Goal: Information Seeking & Learning: Learn about a topic

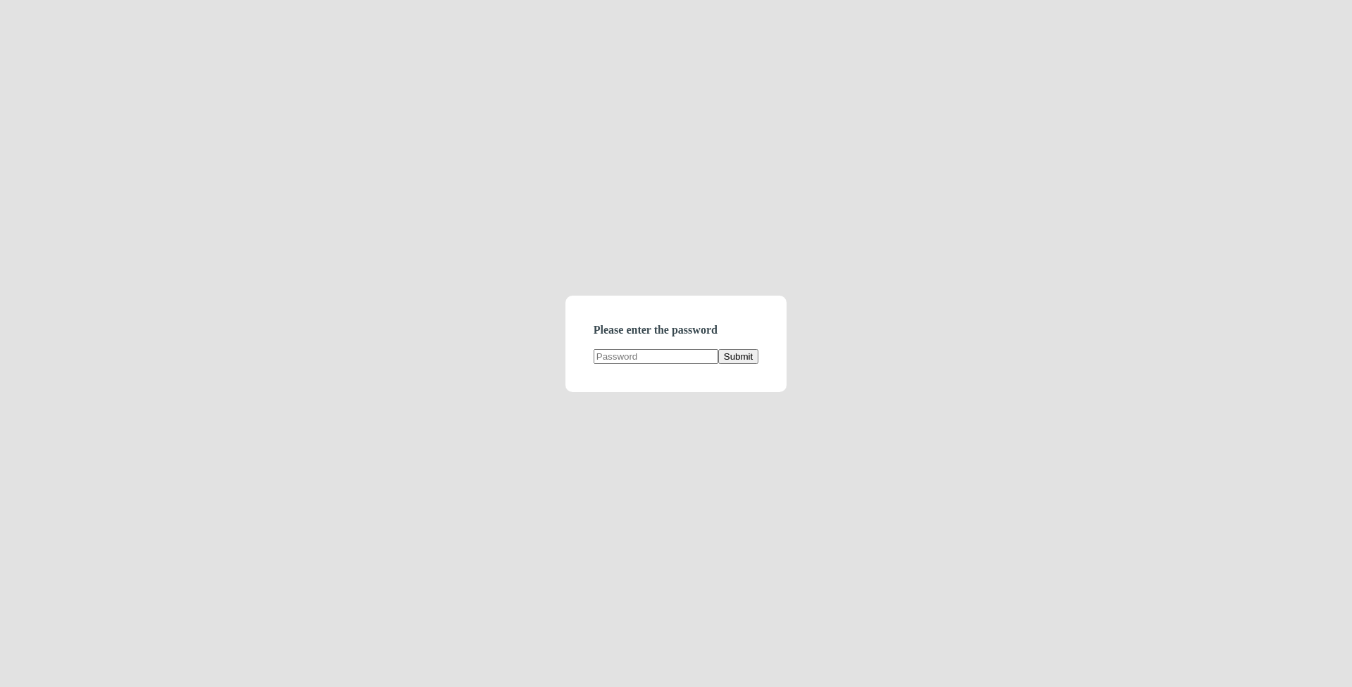
click at [632, 361] on input "text" at bounding box center [656, 356] width 125 height 15
type input "demodirectory"
click button "Submit" at bounding box center [738, 356] width 40 height 15
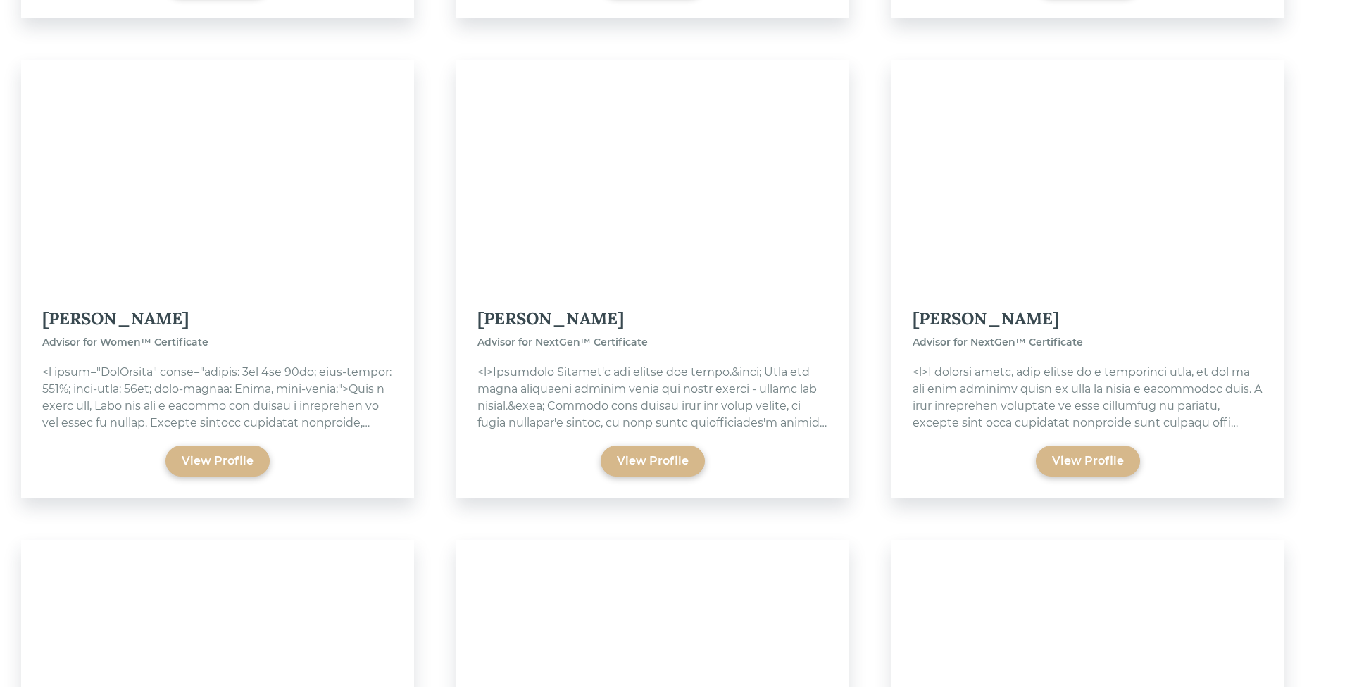
scroll to position [8894, 0]
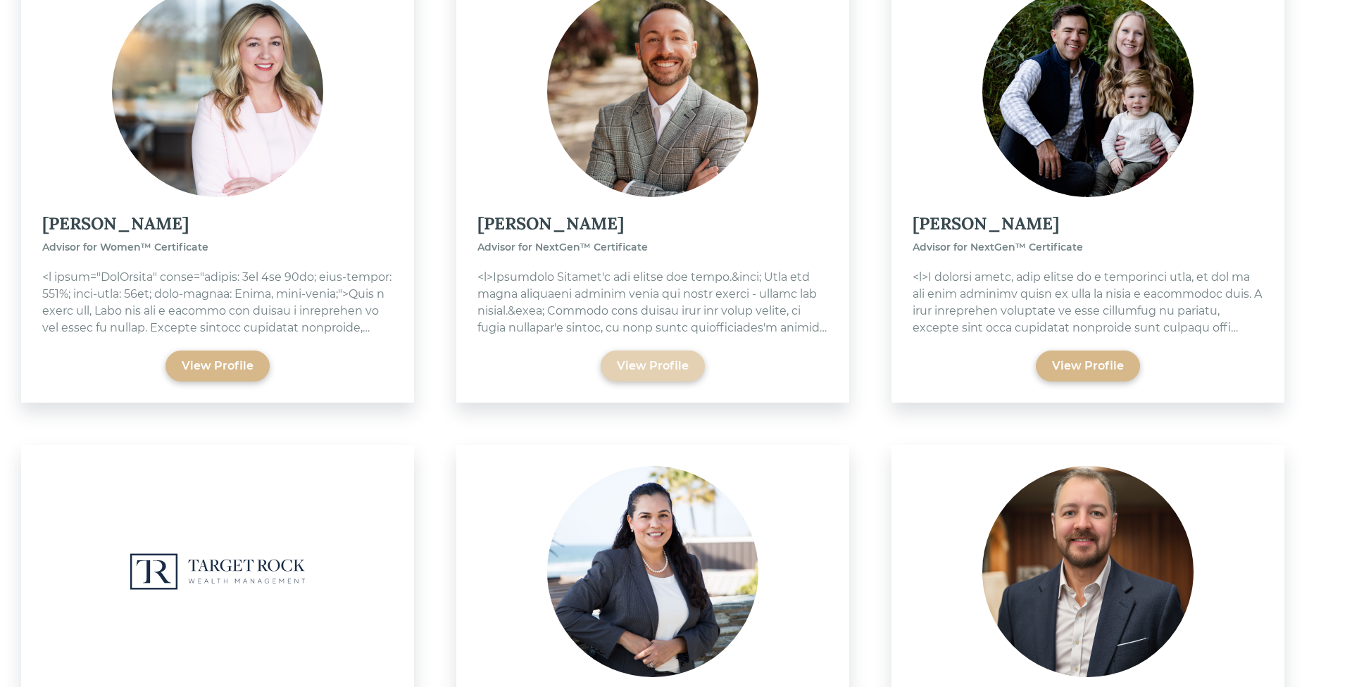
click at [627, 358] on div "View Profile" at bounding box center [653, 366] width 72 height 17
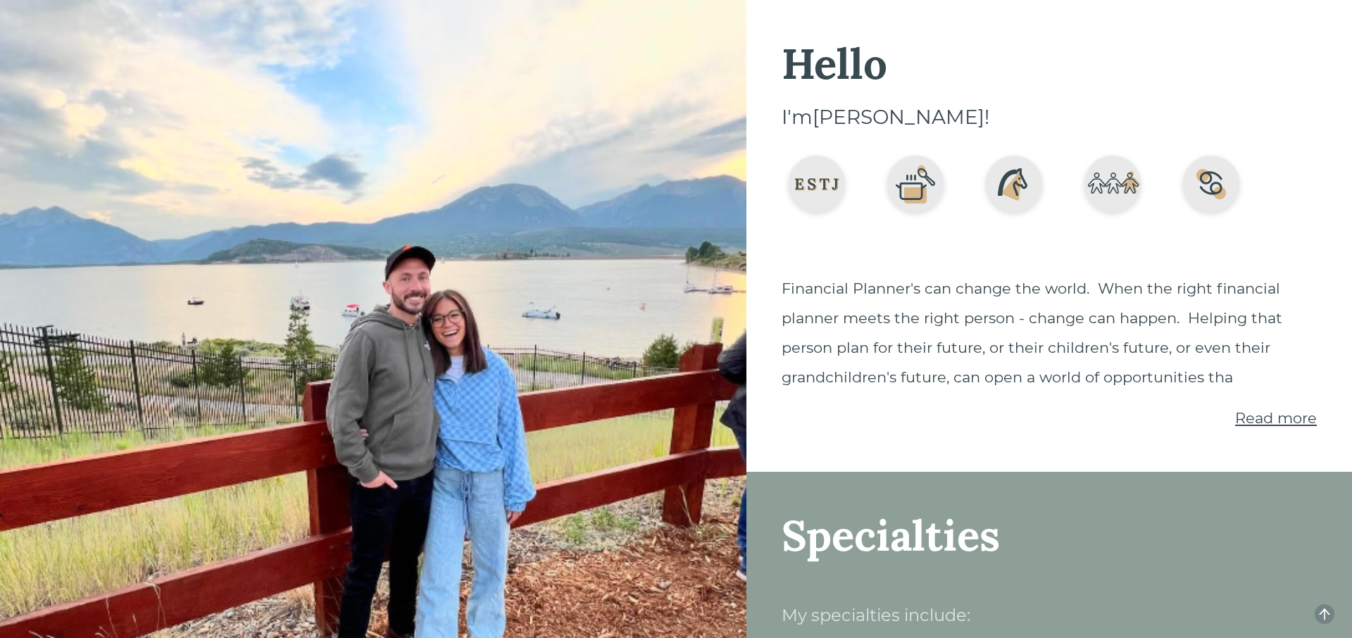
click at [1287, 415] on span "Read more" at bounding box center [1276, 418] width 82 height 18
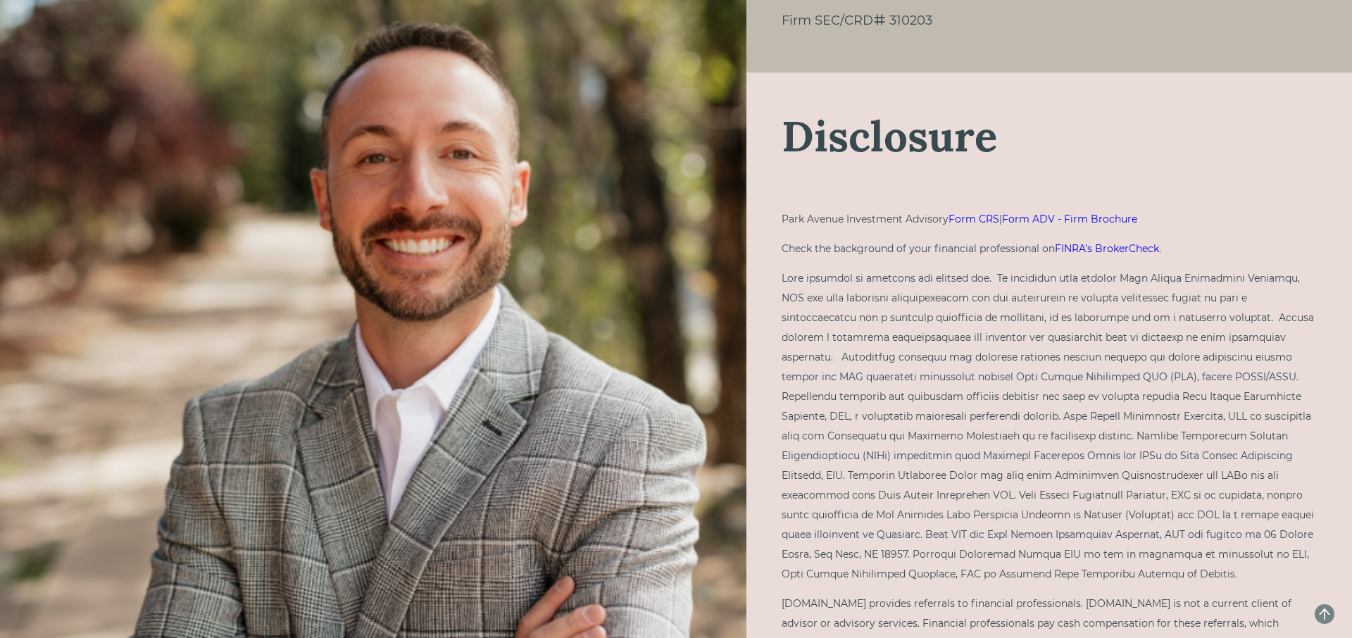
scroll to position [2769, 0]
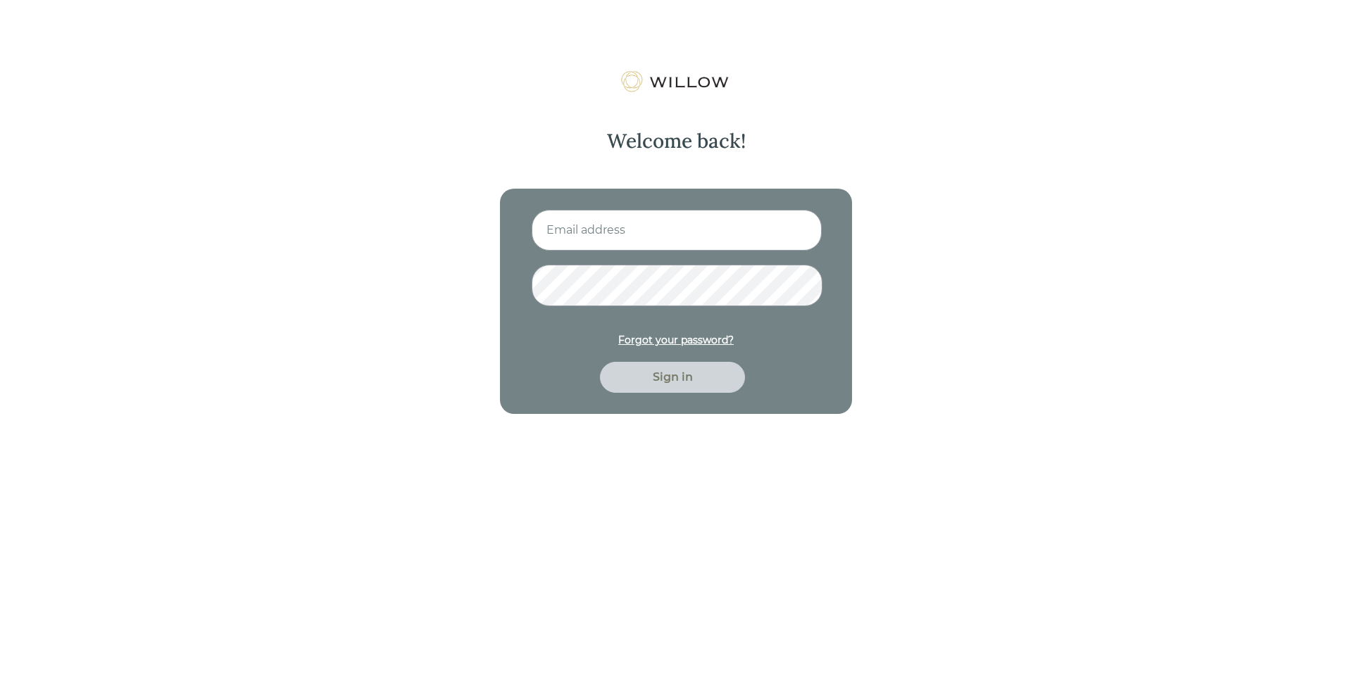
click at [570, 227] on input at bounding box center [677, 230] width 290 height 41
type input "[EMAIL_ADDRESS][PERSON_NAME][DOMAIN_NAME]"
click at [600, 362] on button "Sign in" at bounding box center [672, 377] width 145 height 31
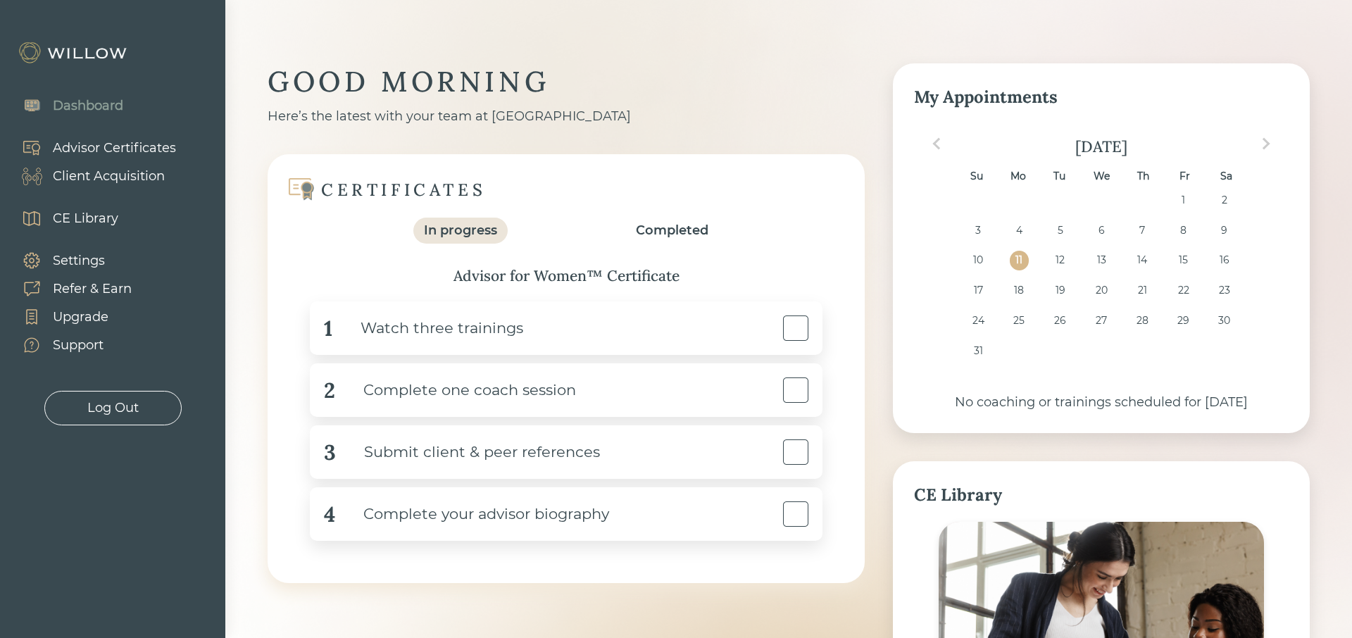
click at [80, 216] on div "CE Library" at bounding box center [85, 218] width 65 height 19
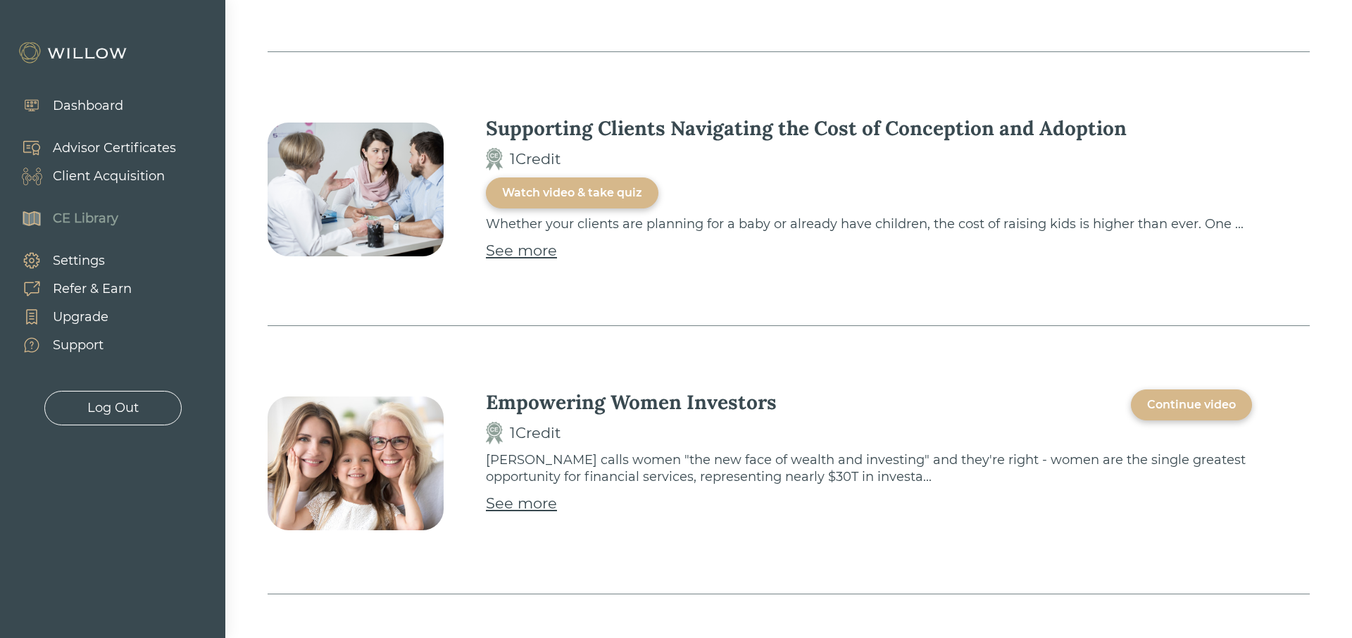
scroll to position [2852, 0]
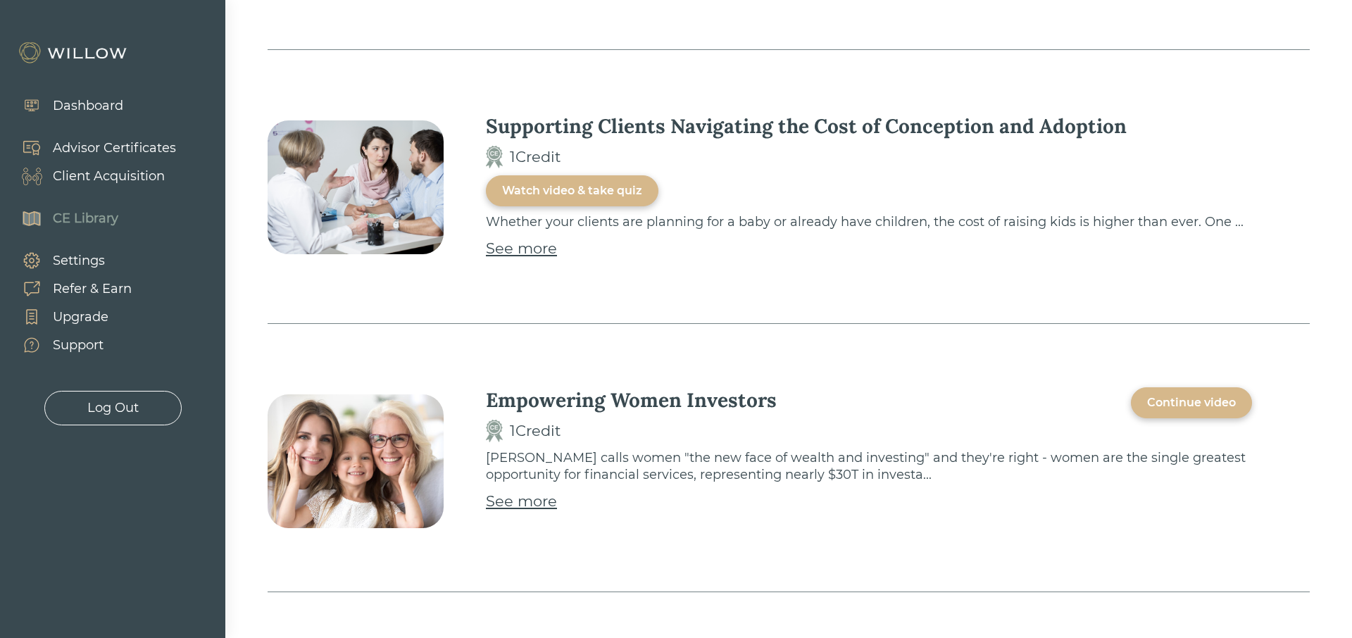
click at [70, 103] on div "Dashboard" at bounding box center [88, 105] width 70 height 19
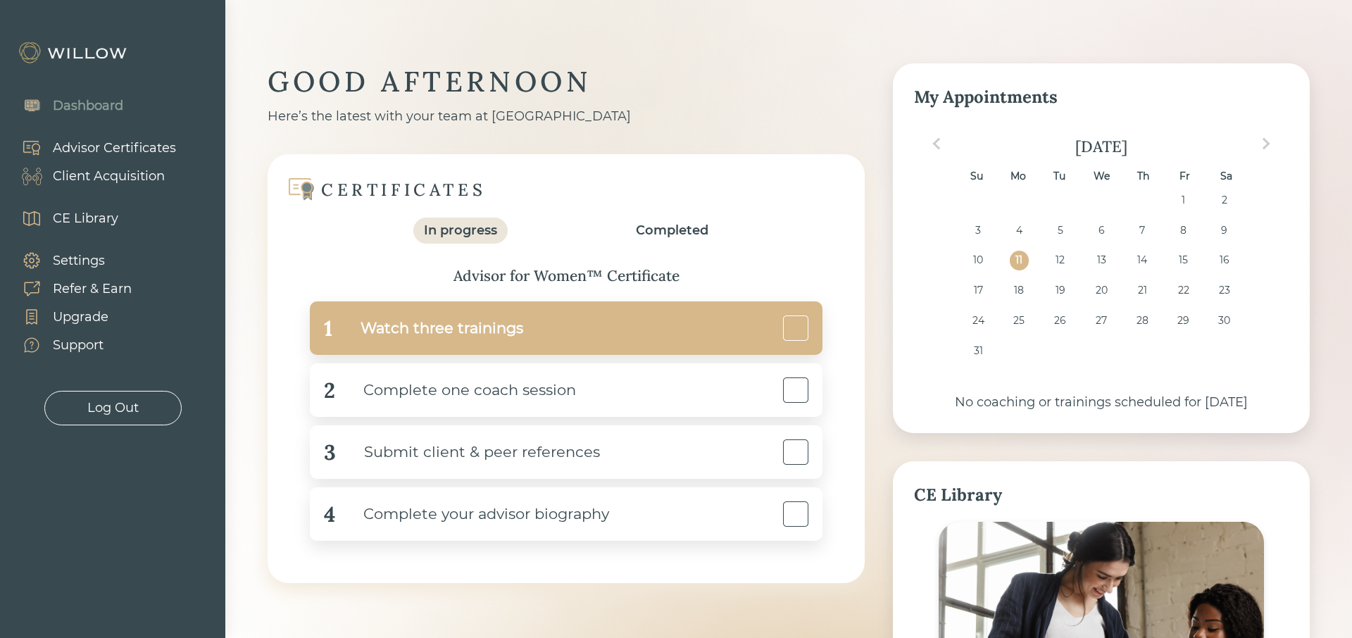
click at [411, 325] on div "Watch three trainings" at bounding box center [427, 329] width 191 height 32
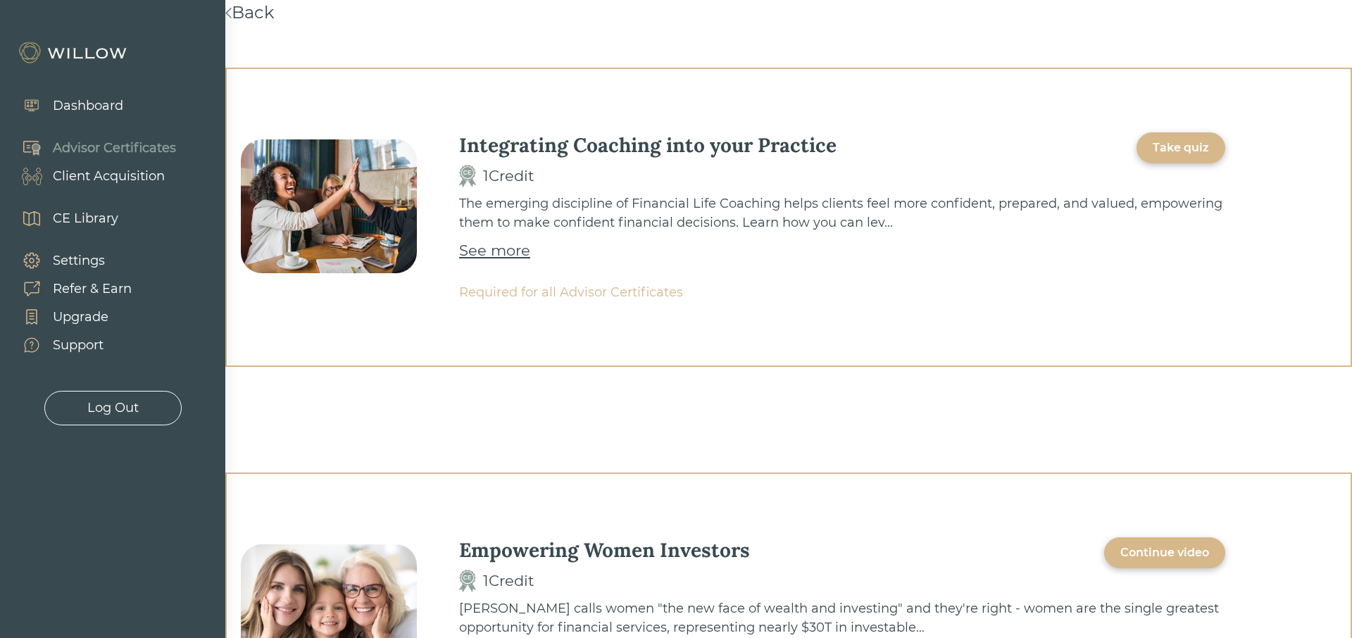
click at [501, 251] on div "See more" at bounding box center [494, 250] width 71 height 23
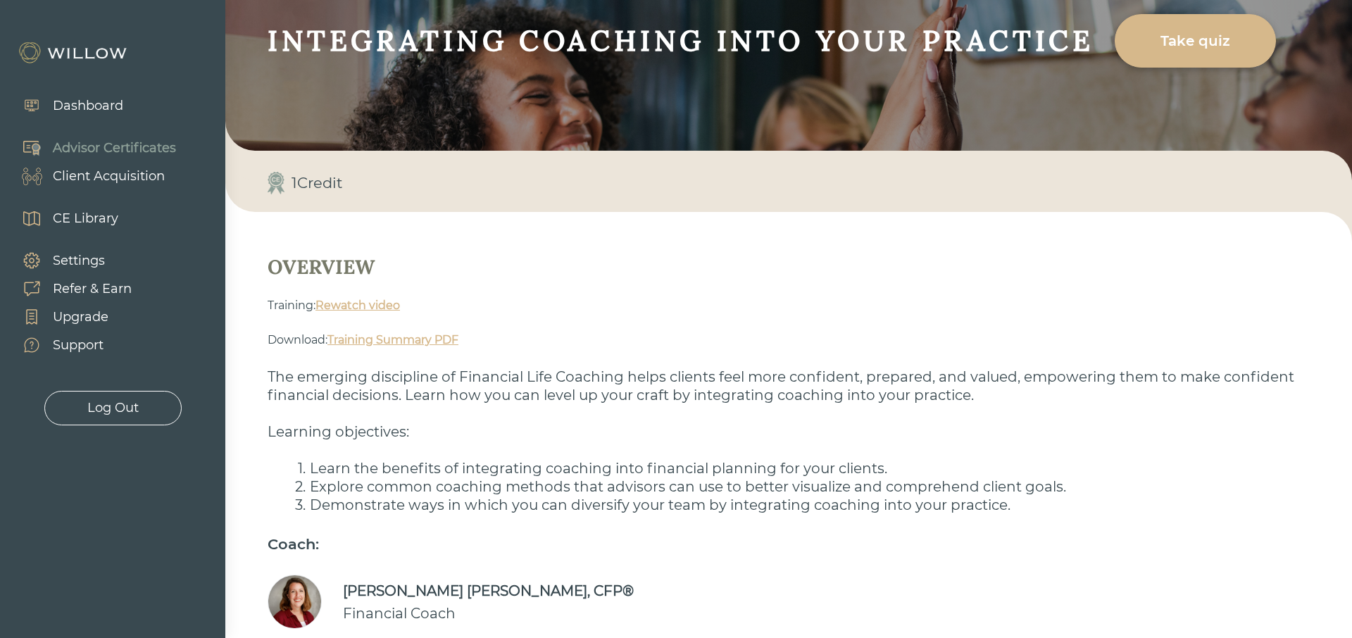
scroll to position [120, 0]
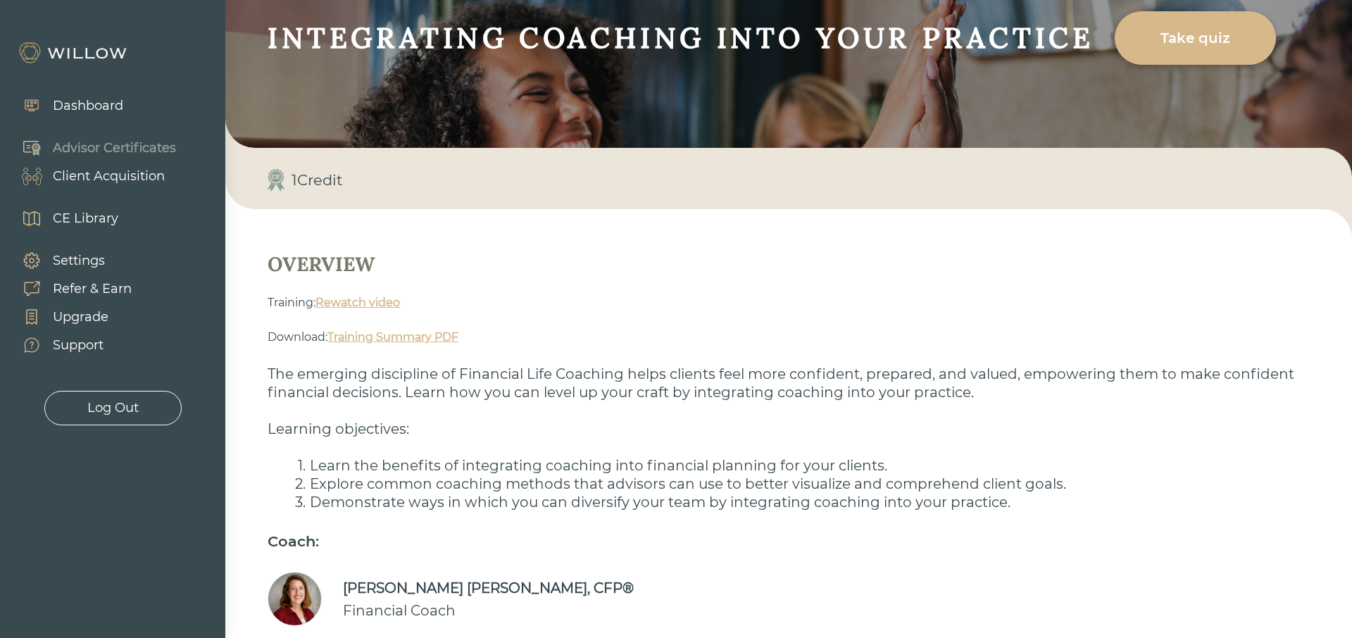
click at [337, 308] on link "Rewatch video" at bounding box center [357, 302] width 84 height 13
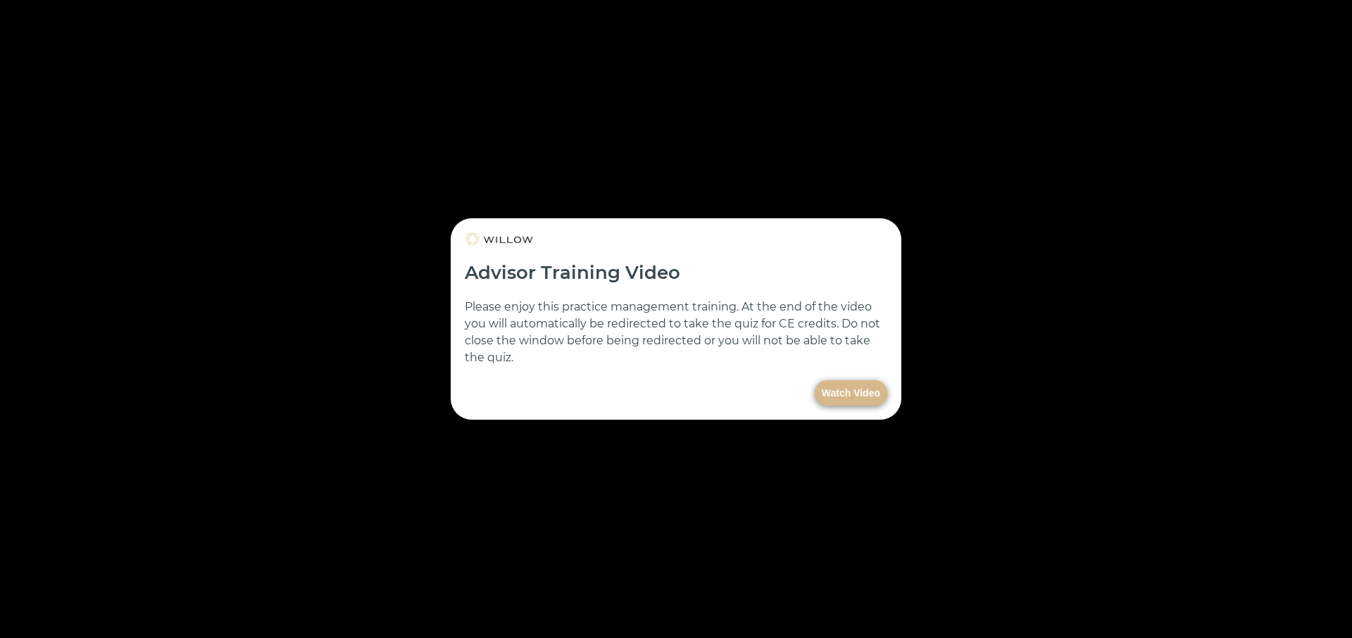
click at [826, 397] on button "Watch Video" at bounding box center [851, 392] width 73 height 25
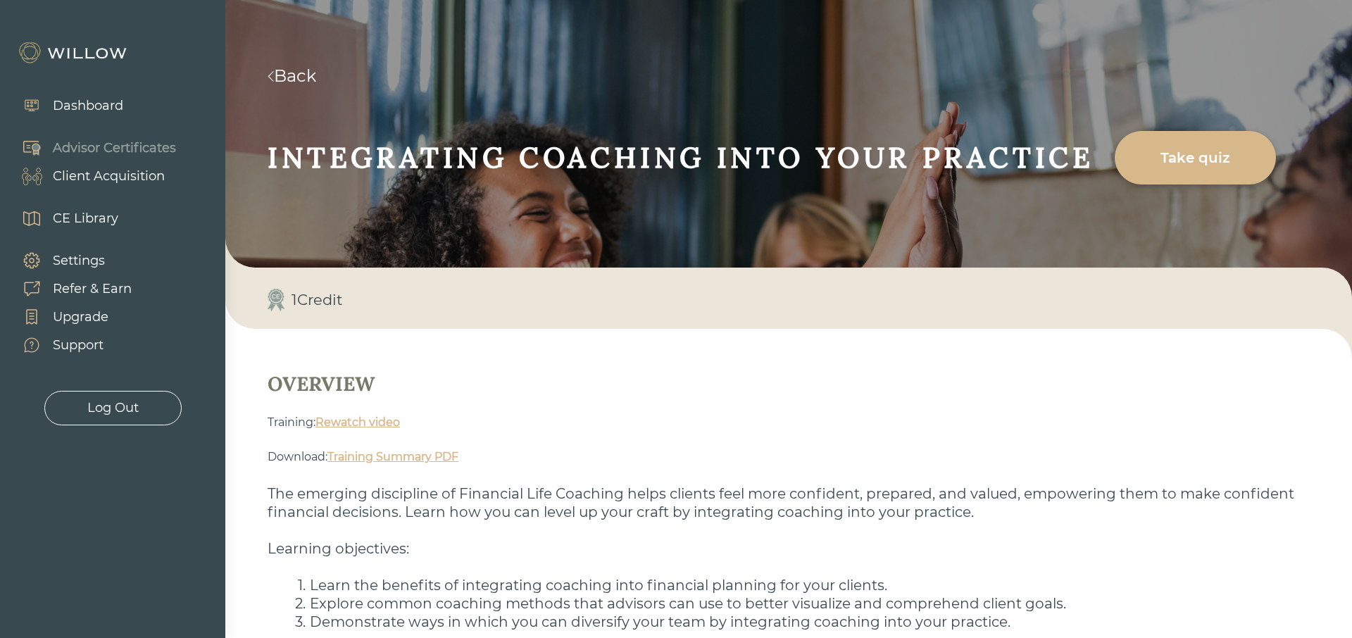
click at [299, 76] on link "Back" at bounding box center [292, 75] width 49 height 20
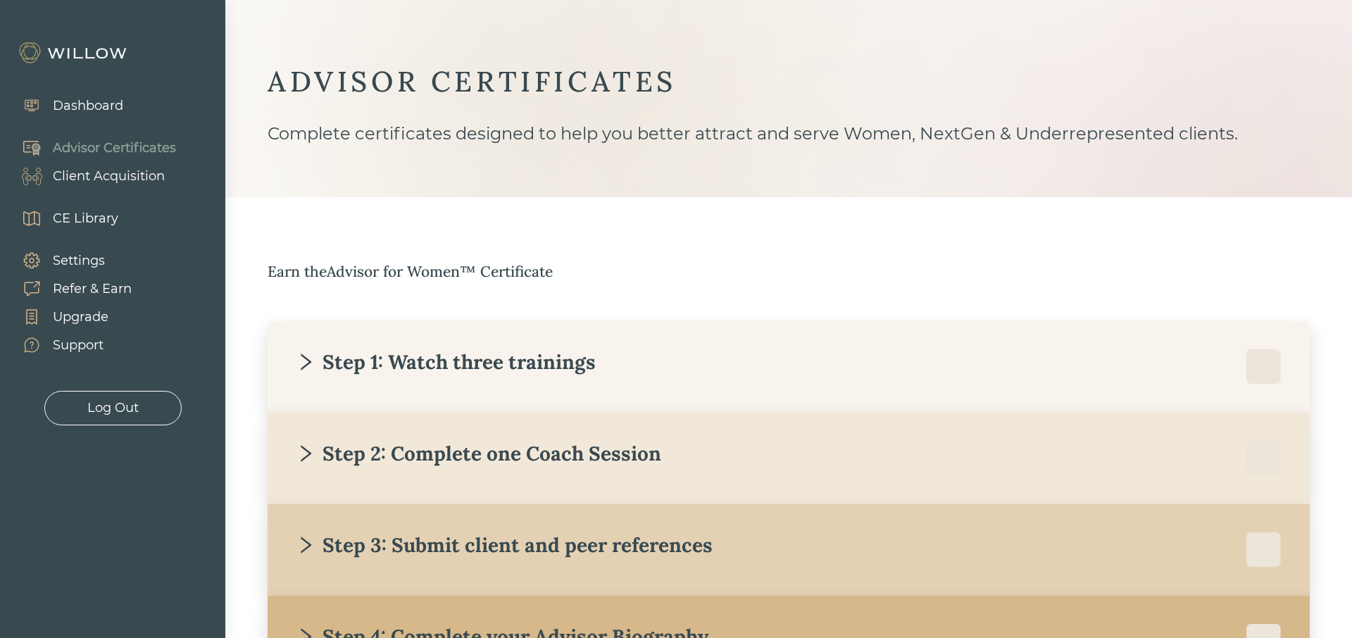
click at [319, 358] on div "Step 1: Watch three trainings" at bounding box center [446, 361] width 300 height 25
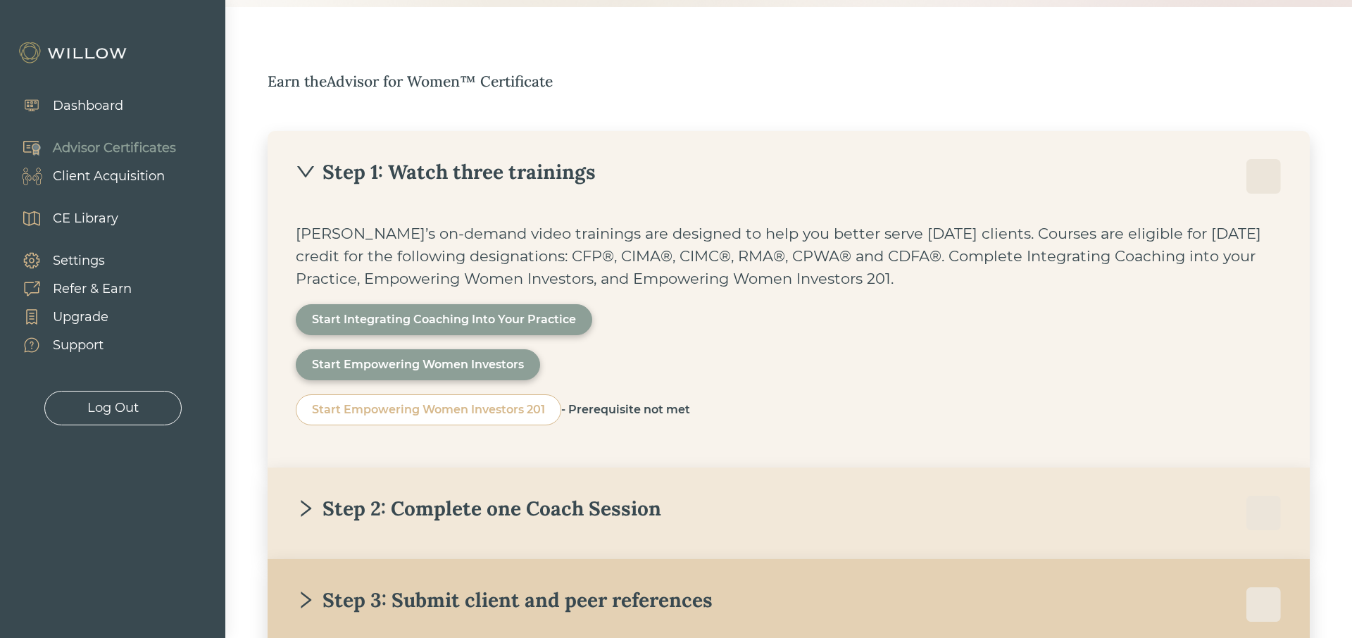
scroll to position [199, 0]
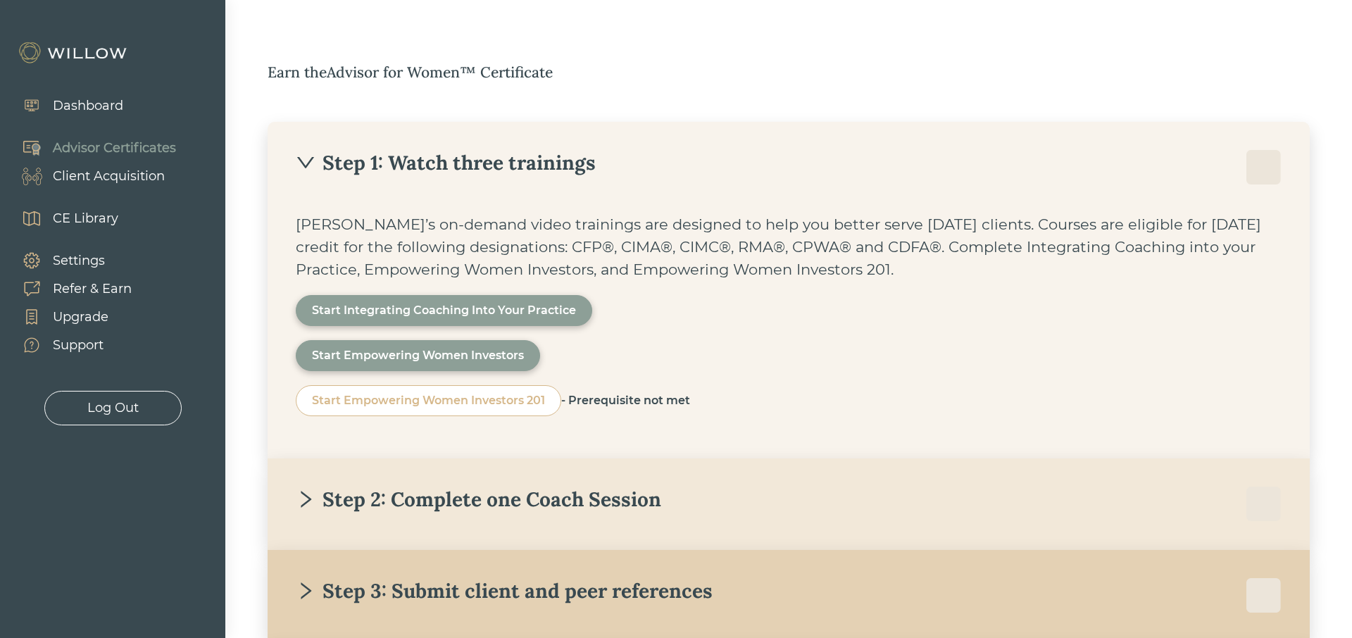
click at [722, 376] on div "Willow’s on-demand video trainings are designed to help you better serve today’…" at bounding box center [789, 321] width 986 height 217
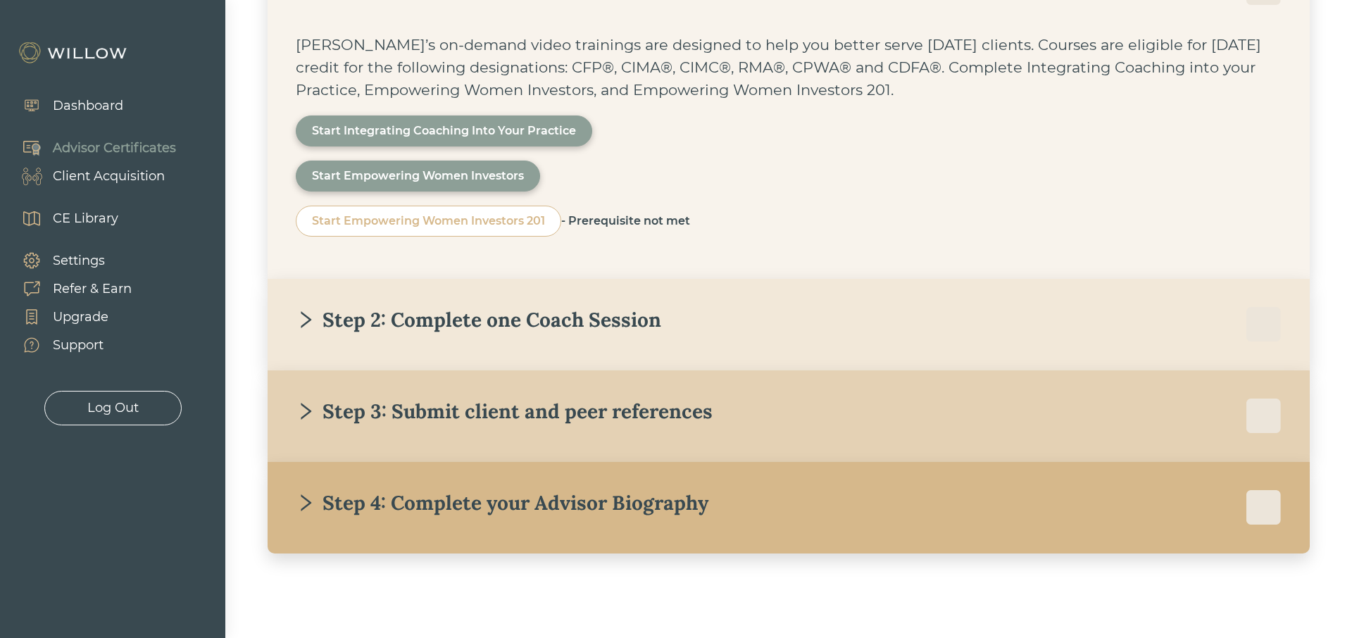
click at [403, 327] on div "Step 2: Complete one Coach Session" at bounding box center [478, 319] width 365 height 25
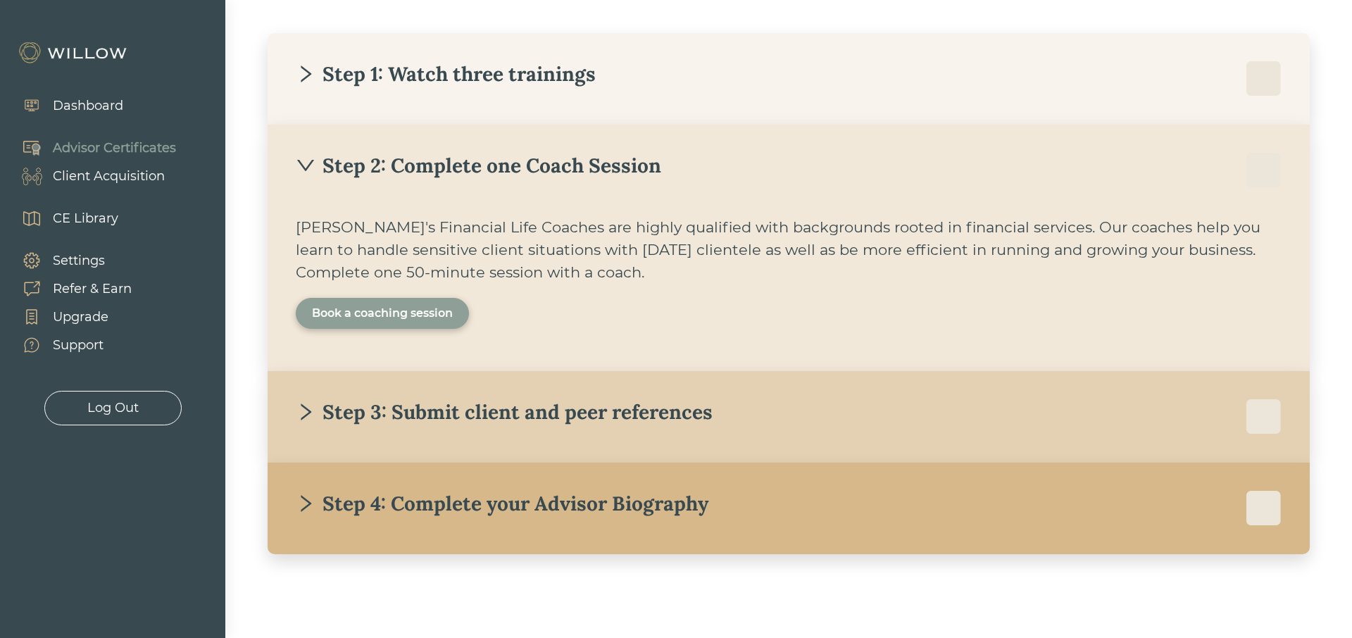
click at [354, 313] on div "Book a coaching session" at bounding box center [382, 313] width 141 height 17
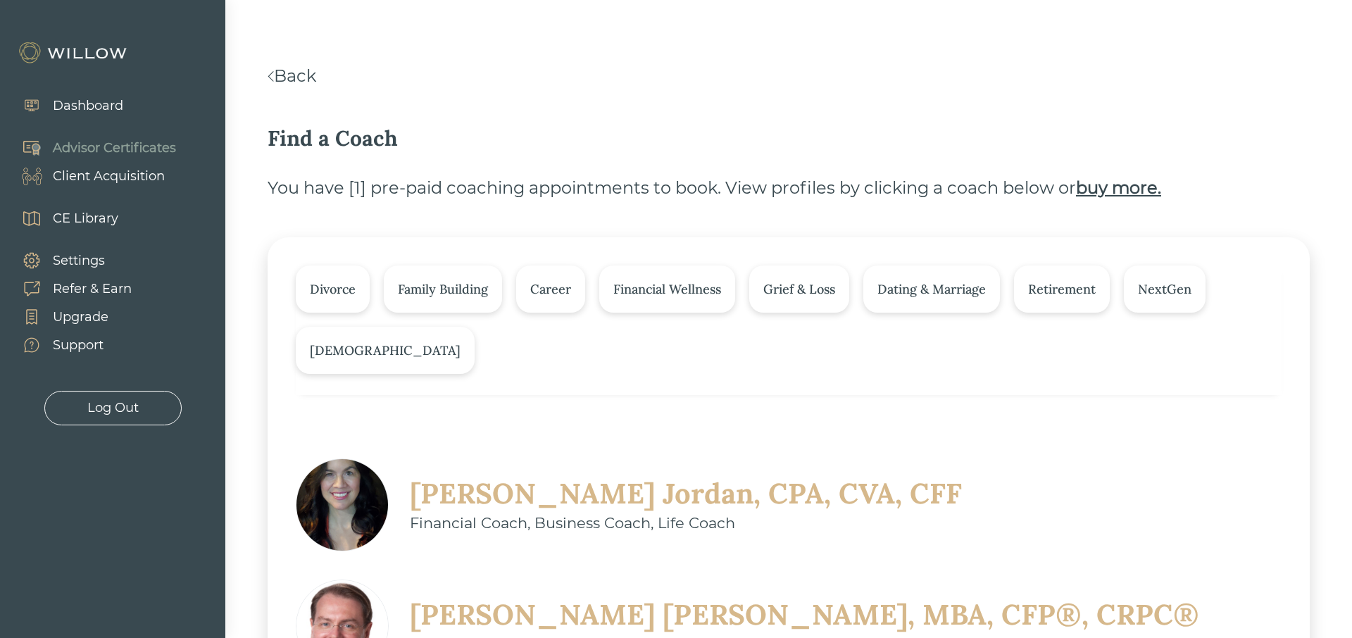
click at [297, 72] on link "Back" at bounding box center [292, 75] width 49 height 20
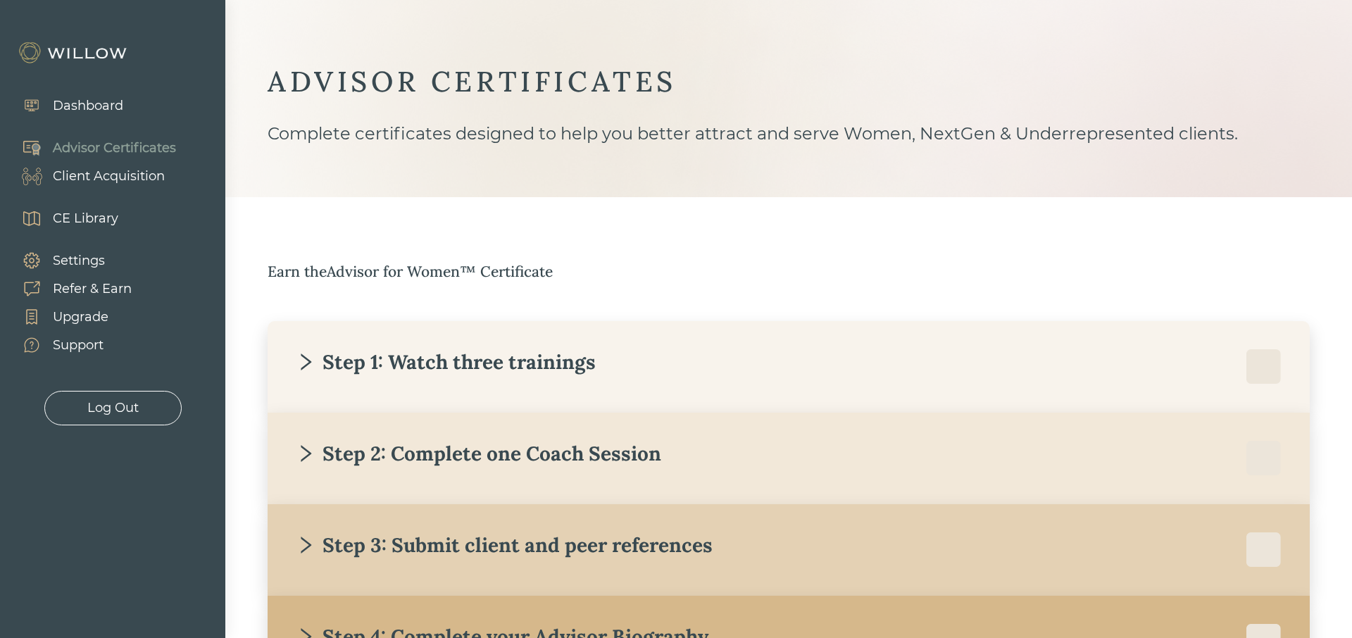
scroll to position [133, 0]
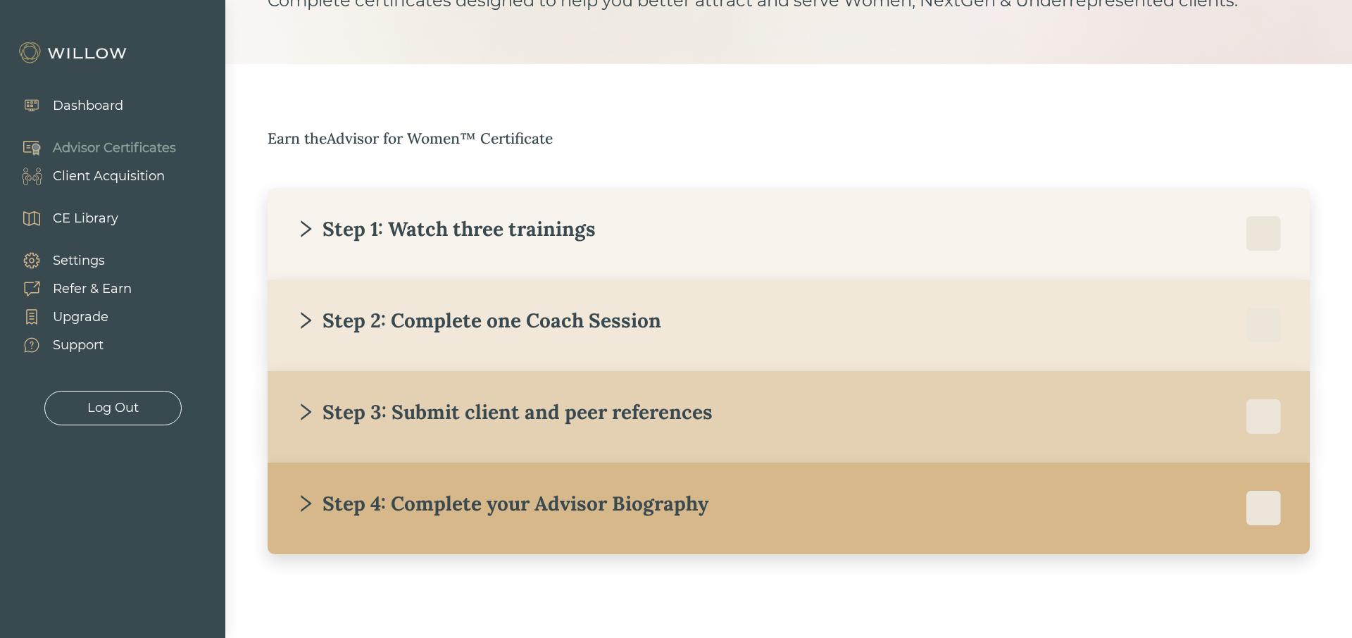
click at [297, 420] on icon "right" at bounding box center [306, 412] width 20 height 20
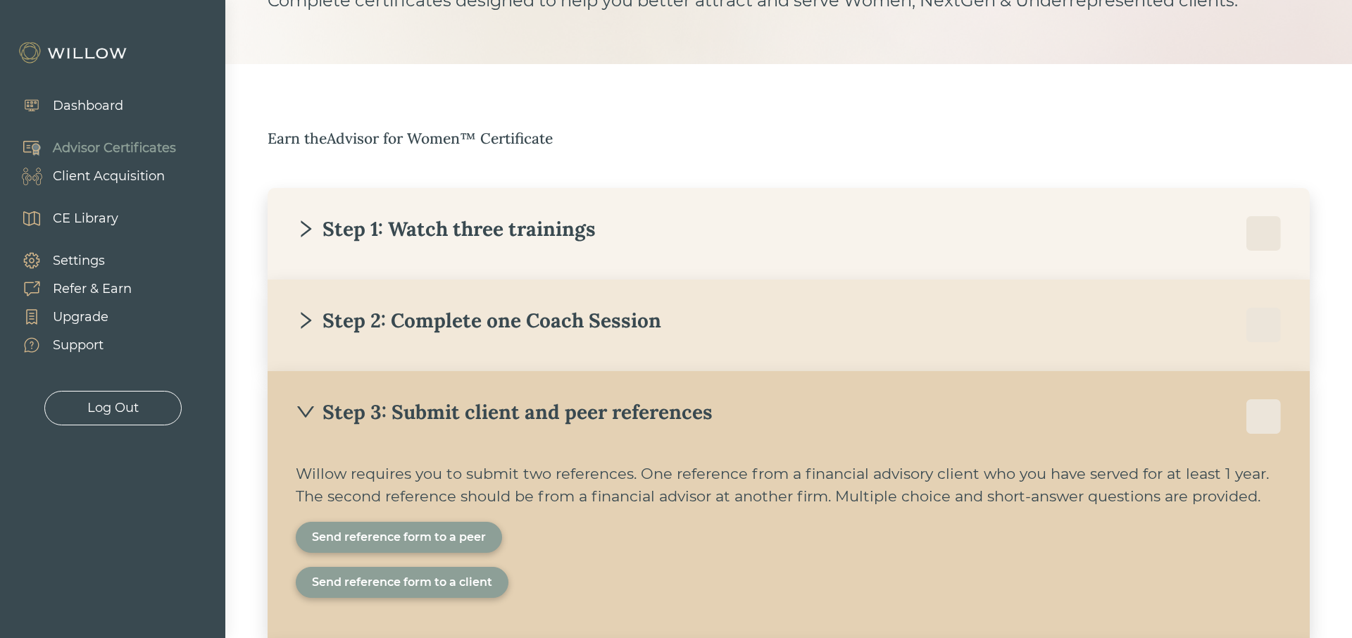
click at [394, 537] on div "Send reference form to a peer" at bounding box center [399, 537] width 174 height 17
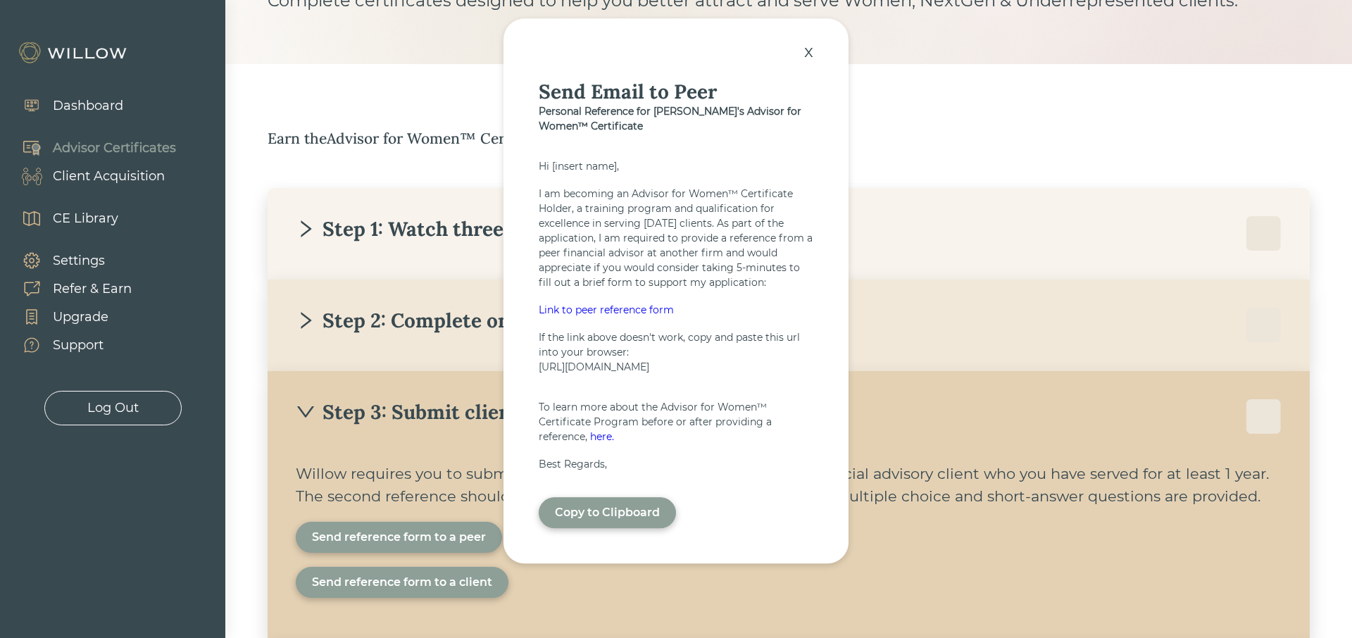
click at [648, 305] on div "Link to peer reference form" at bounding box center [676, 310] width 275 height 15
click at [811, 49] on div "x" at bounding box center [808, 51] width 23 height 31
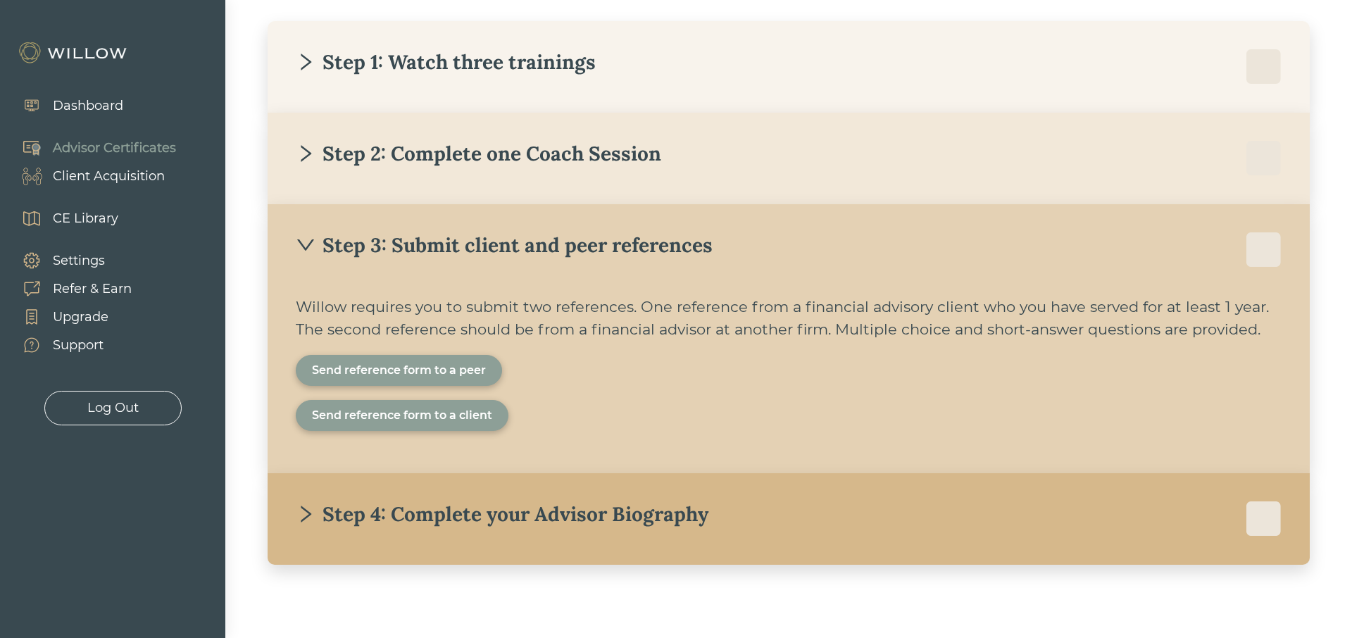
scroll to position [311, 0]
